Goal: Information Seeking & Learning: Learn about a topic

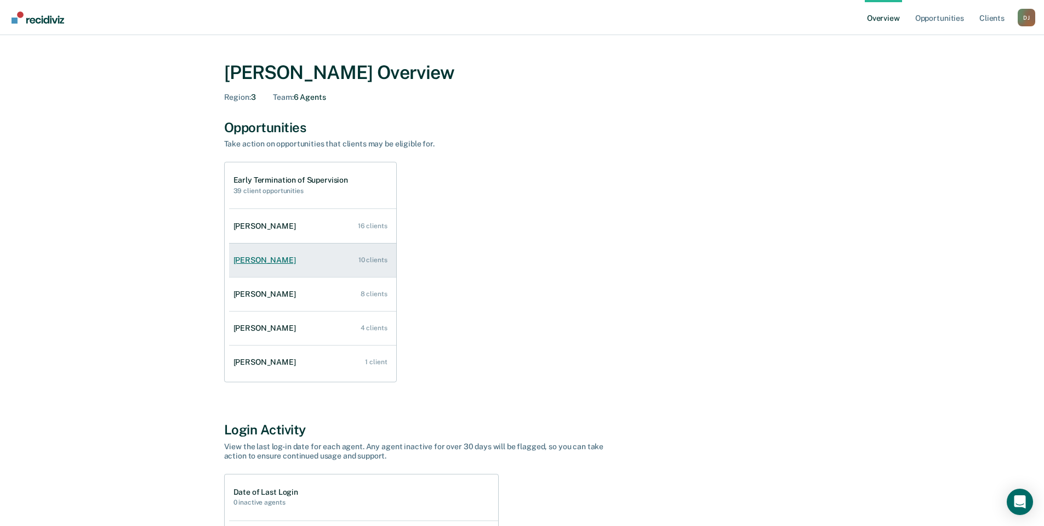
click at [254, 255] on div "[PERSON_NAME]" at bounding box center [267, 259] width 67 height 9
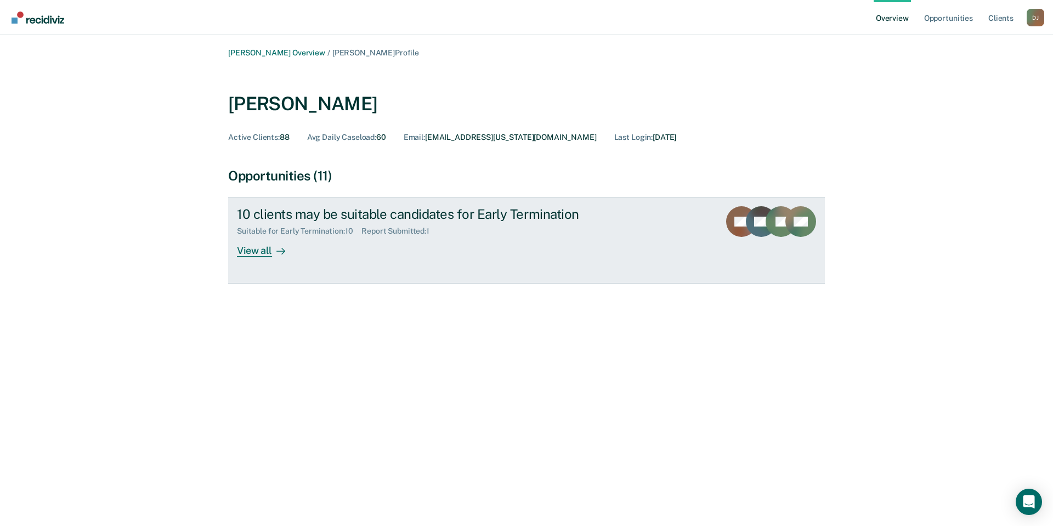
click at [266, 251] on div "View all" at bounding box center [267, 246] width 61 height 21
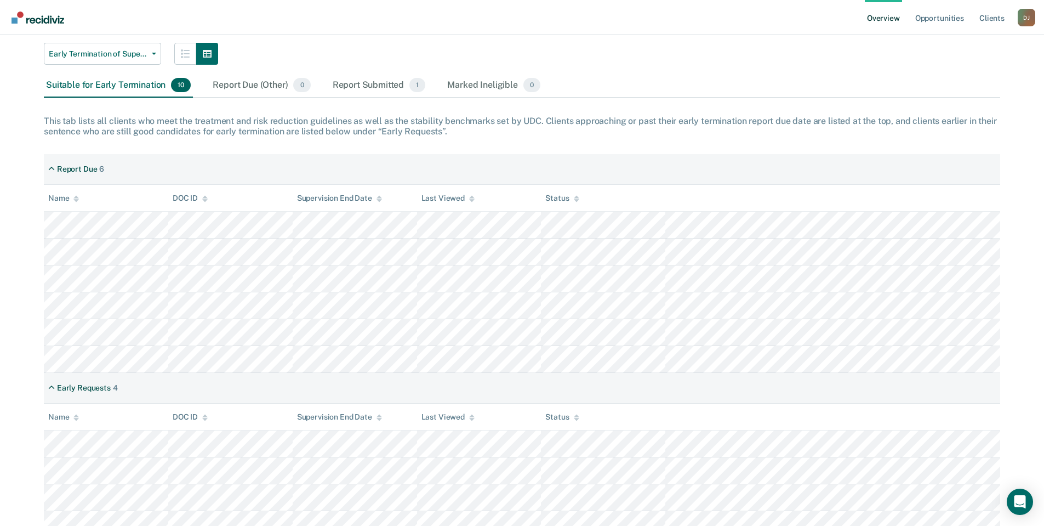
scroll to position [110, 0]
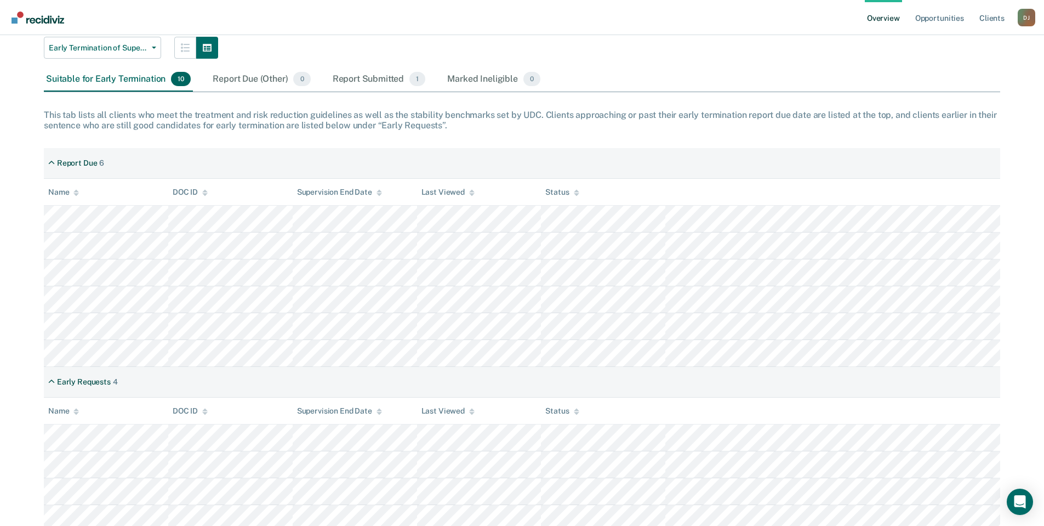
click at [250, 210] on tr at bounding box center [522, 219] width 957 height 27
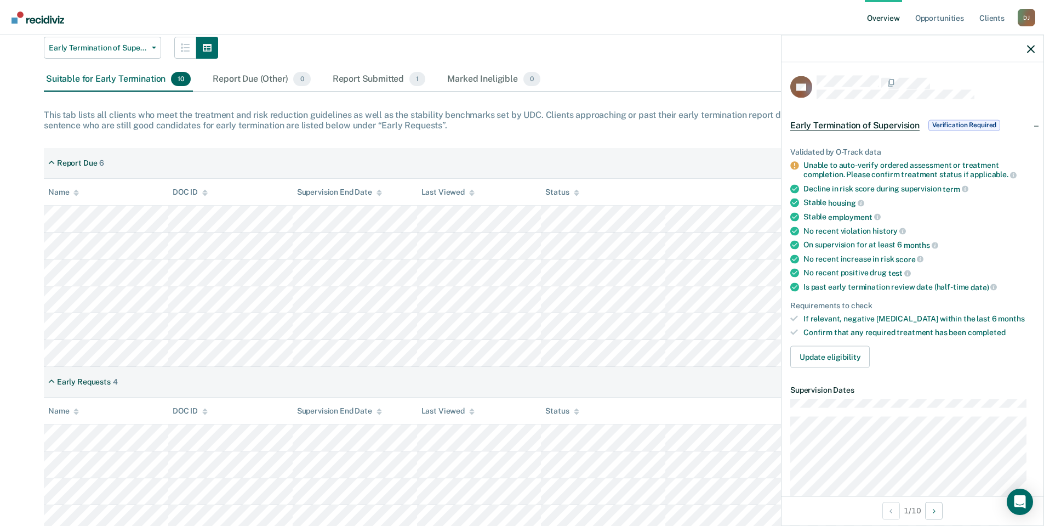
scroll to position [151, 0]
